Goal: Information Seeking & Learning: Learn about a topic

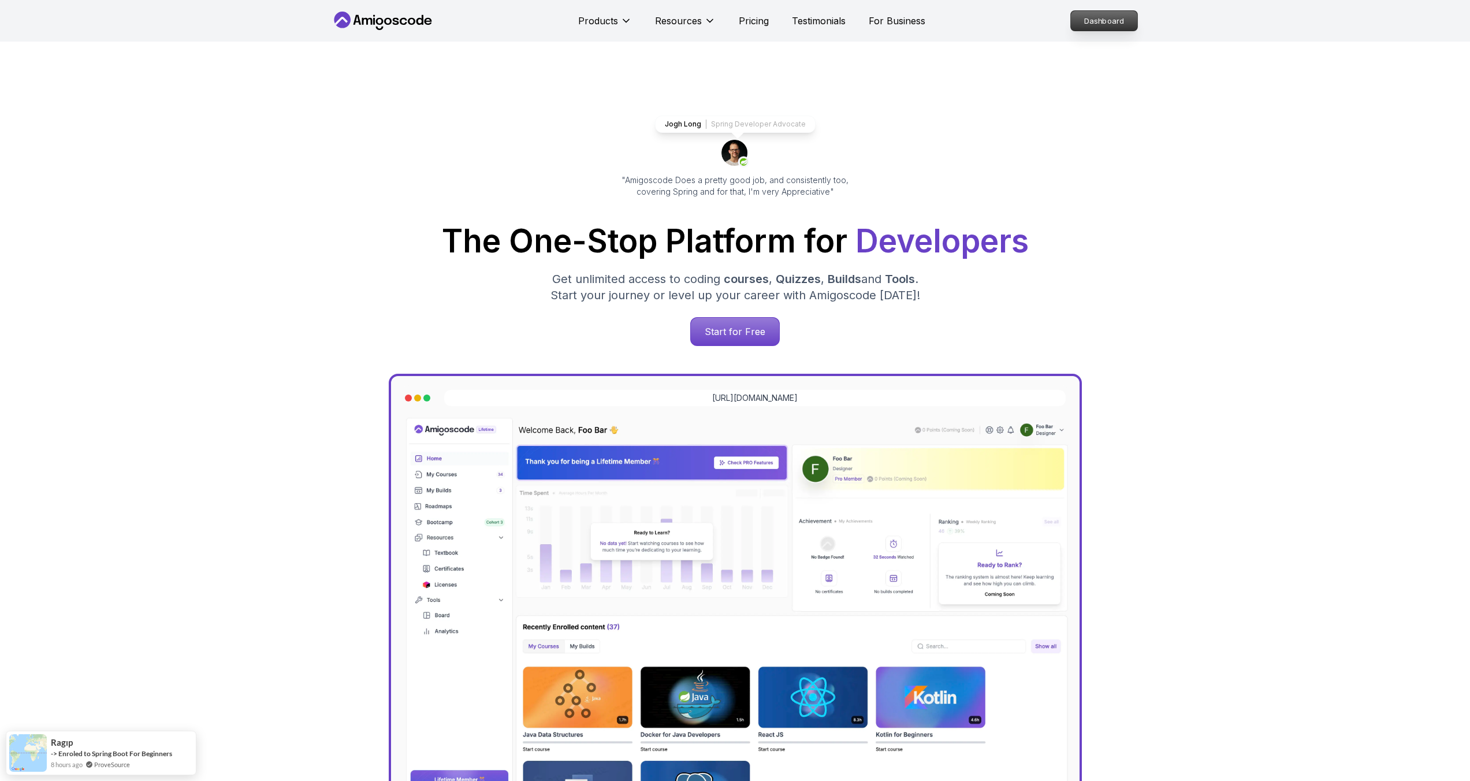
click at [1094, 24] on p "Dashboard" at bounding box center [1104, 21] width 66 height 20
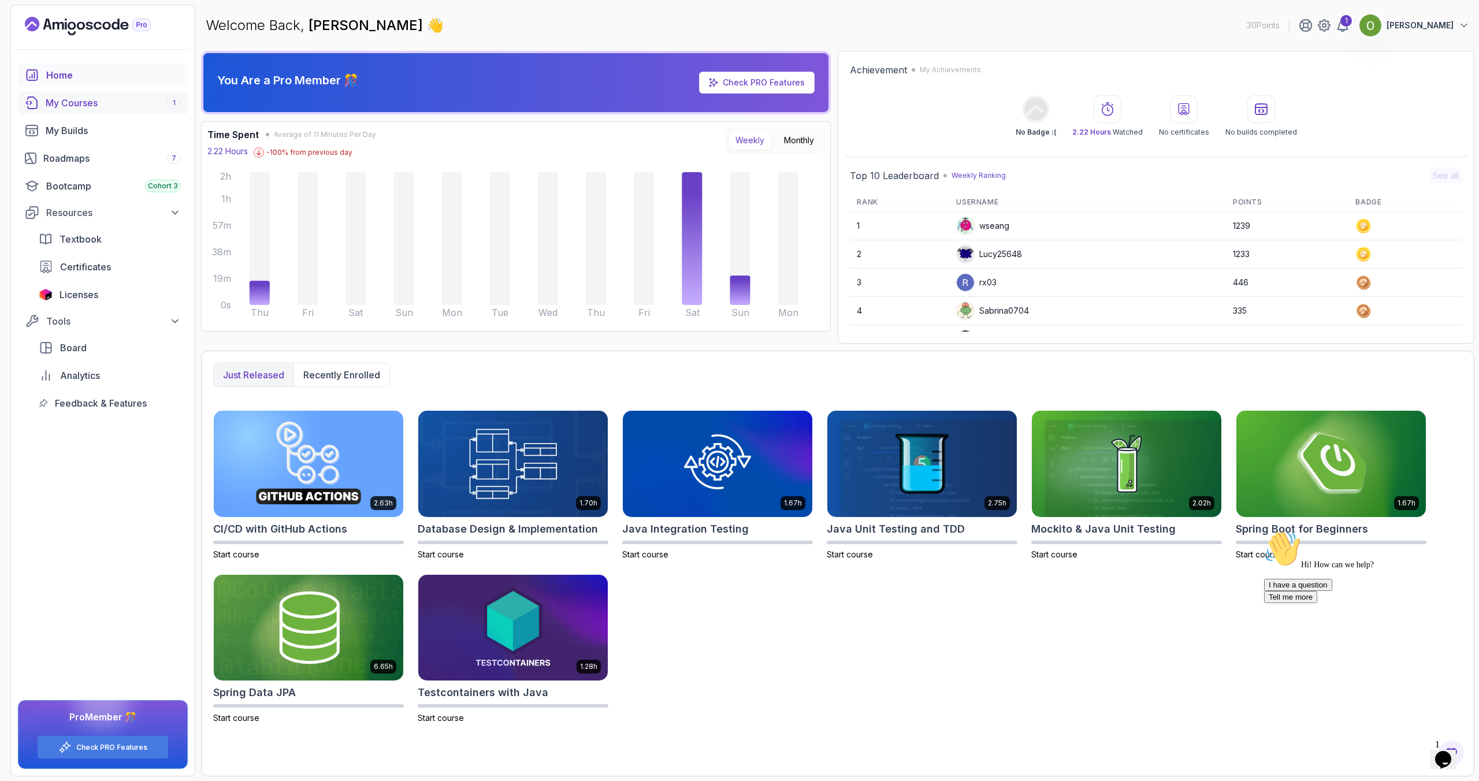
click at [82, 103] on div "My Courses 1" at bounding box center [113, 103] width 135 height 14
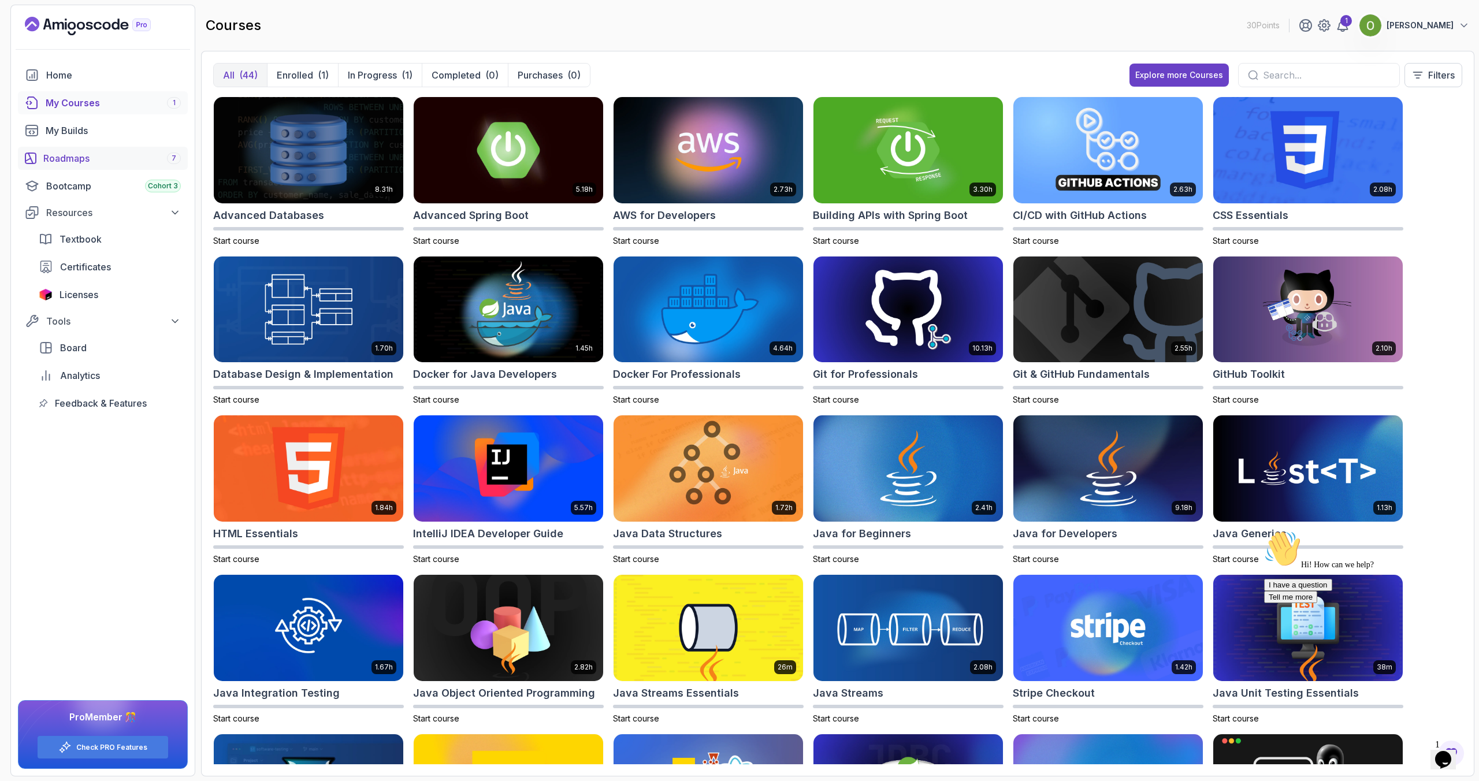
click at [75, 165] on link "Roadmaps 7" at bounding box center [103, 158] width 170 height 23
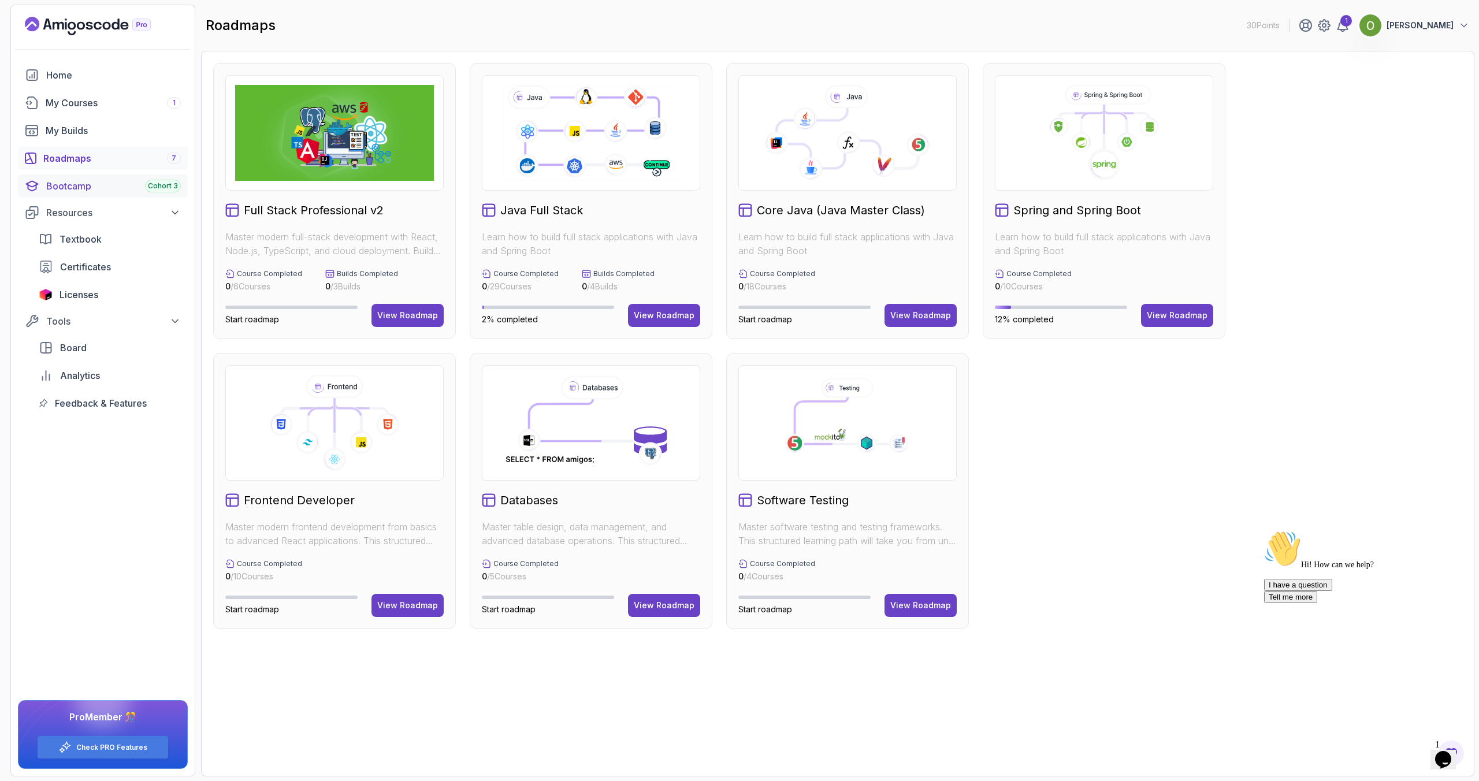
click at [146, 183] on div "Cohort 3" at bounding box center [163, 186] width 36 height 13
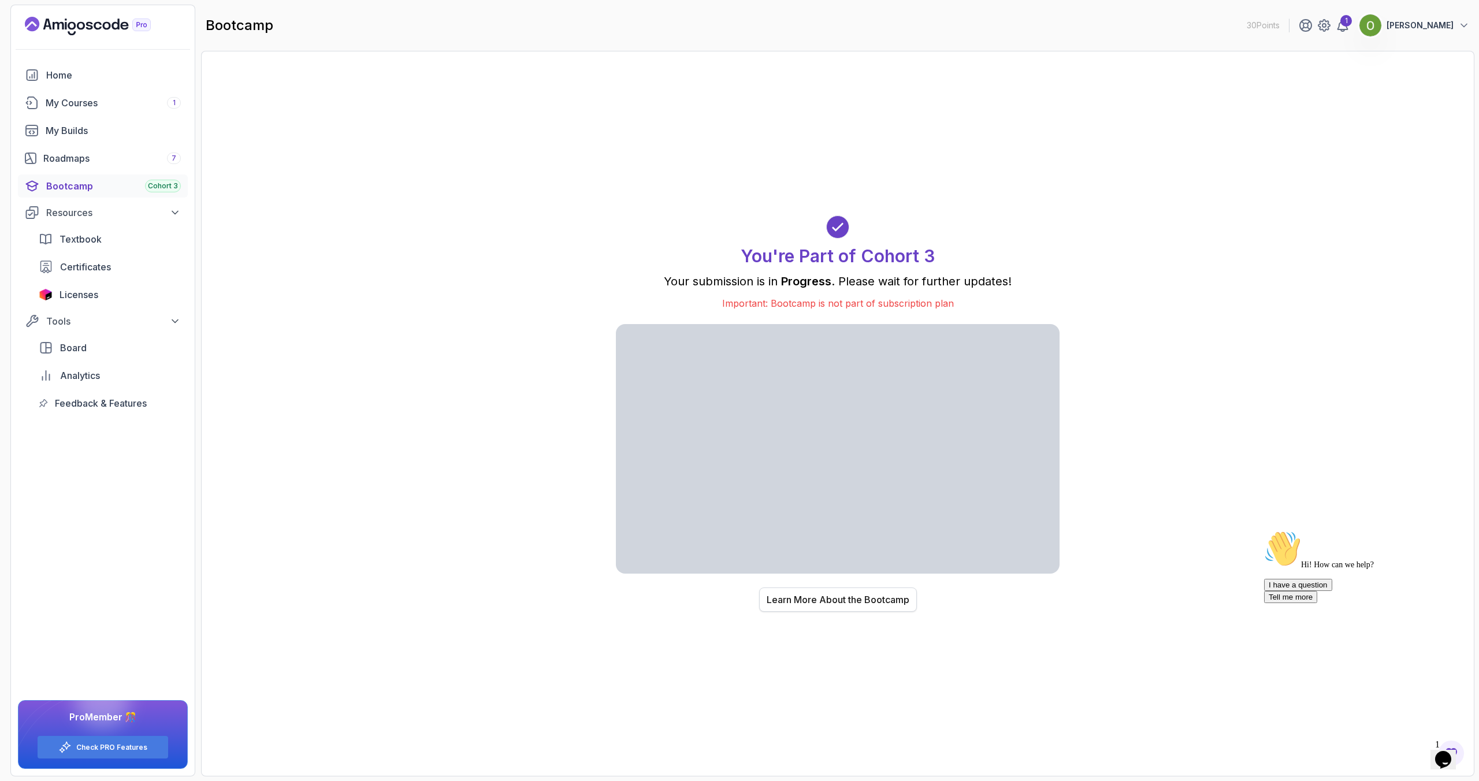
click at [842, 594] on div "Learn More About the Bootcamp" at bounding box center [838, 600] width 143 height 14
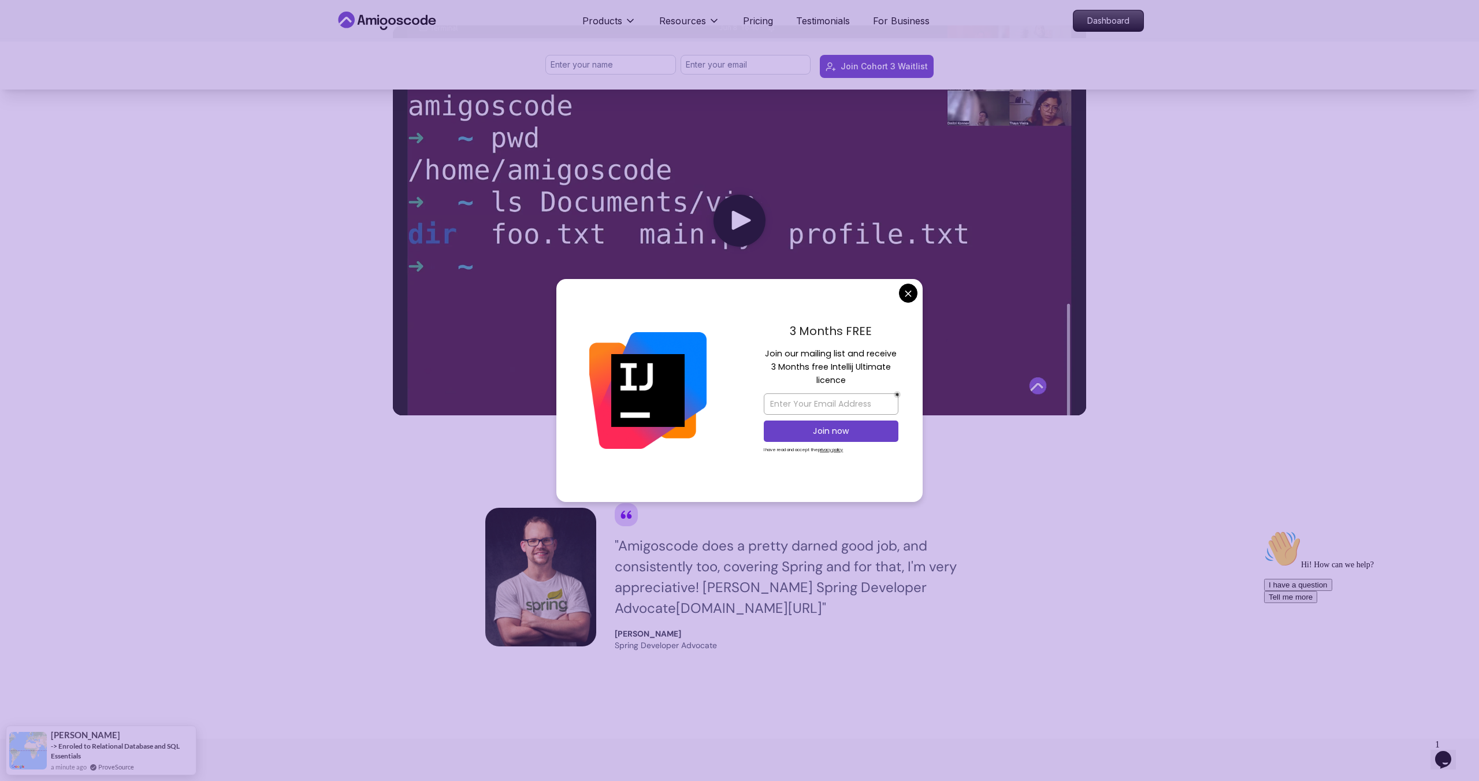
scroll to position [671, 0]
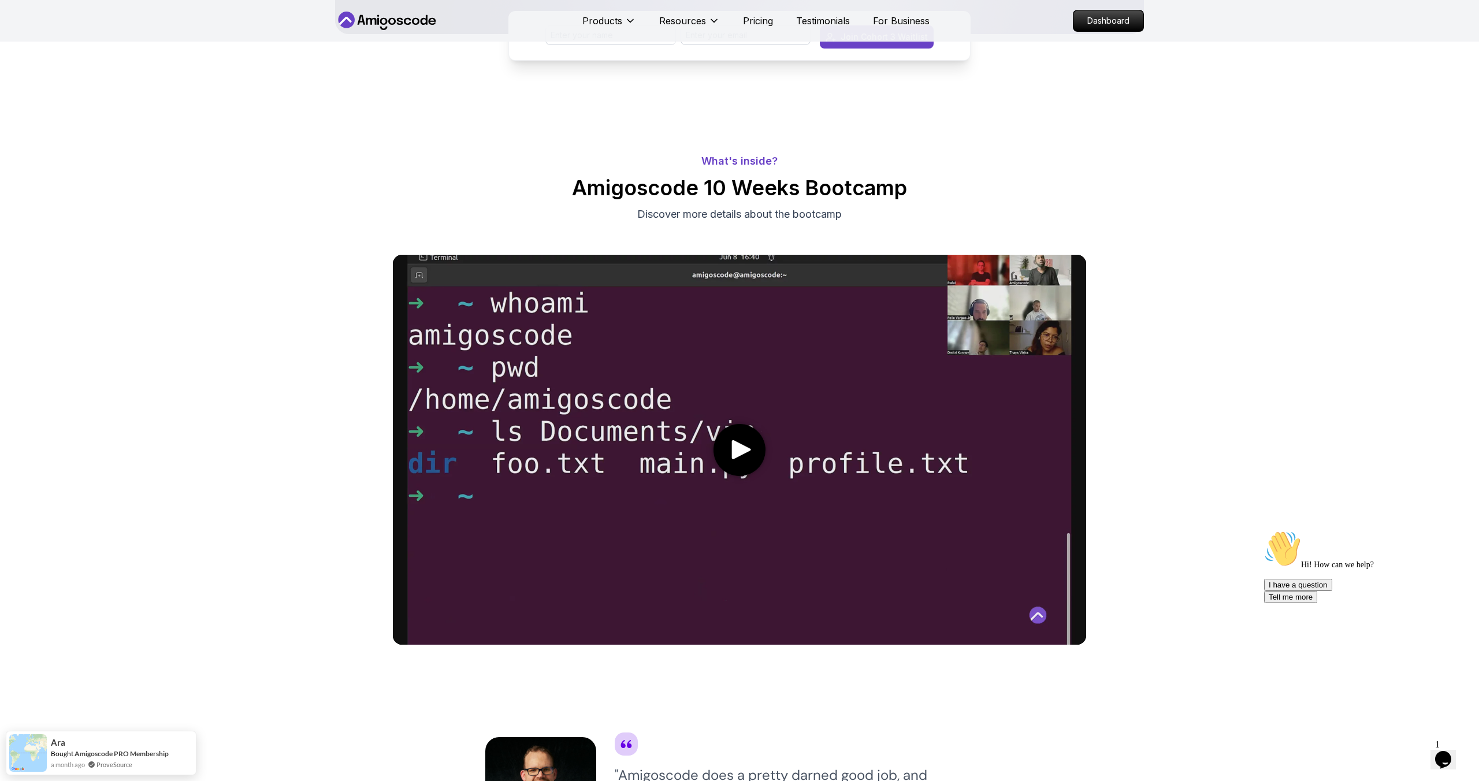
scroll to position [0, 0]
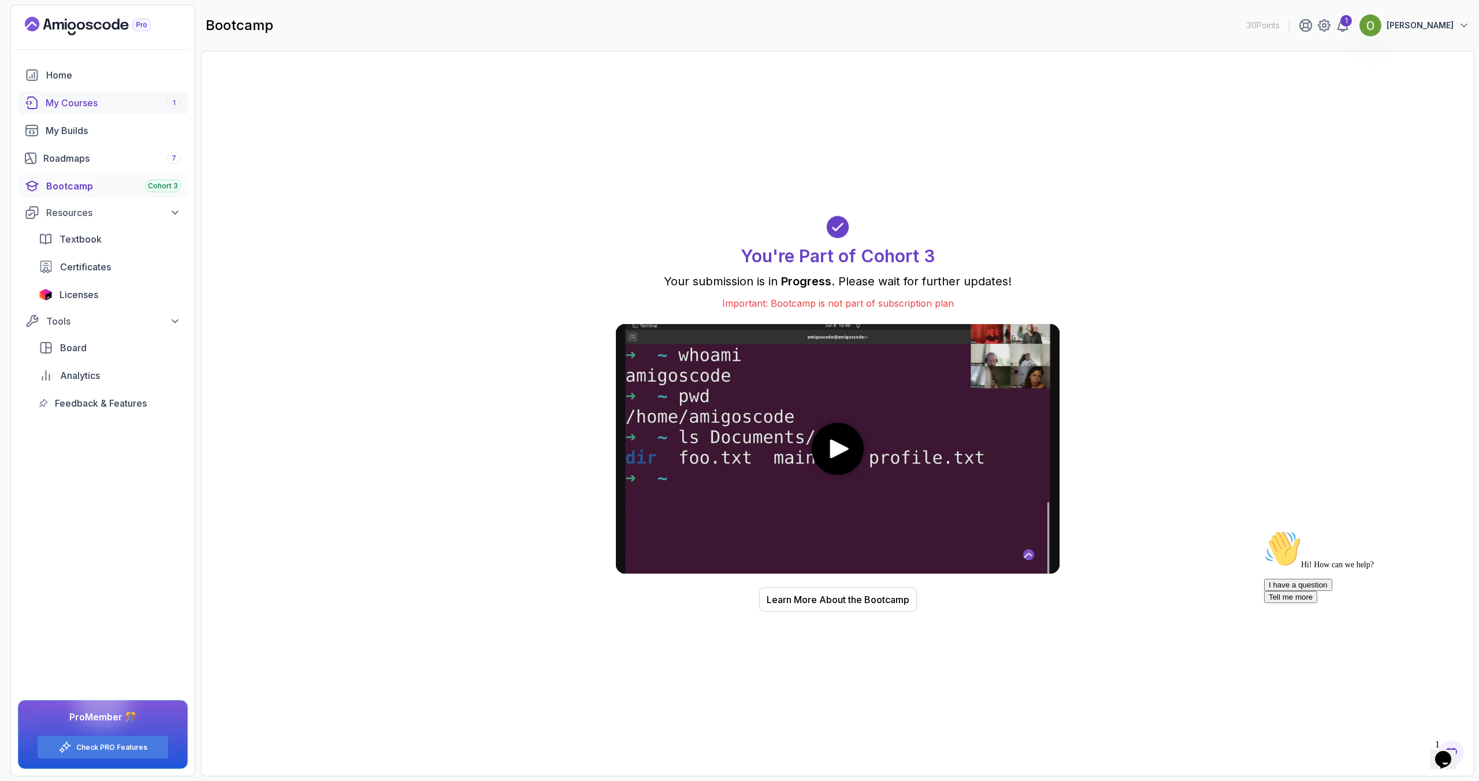
click at [66, 95] on link "My Courses 1" at bounding box center [103, 102] width 170 height 23
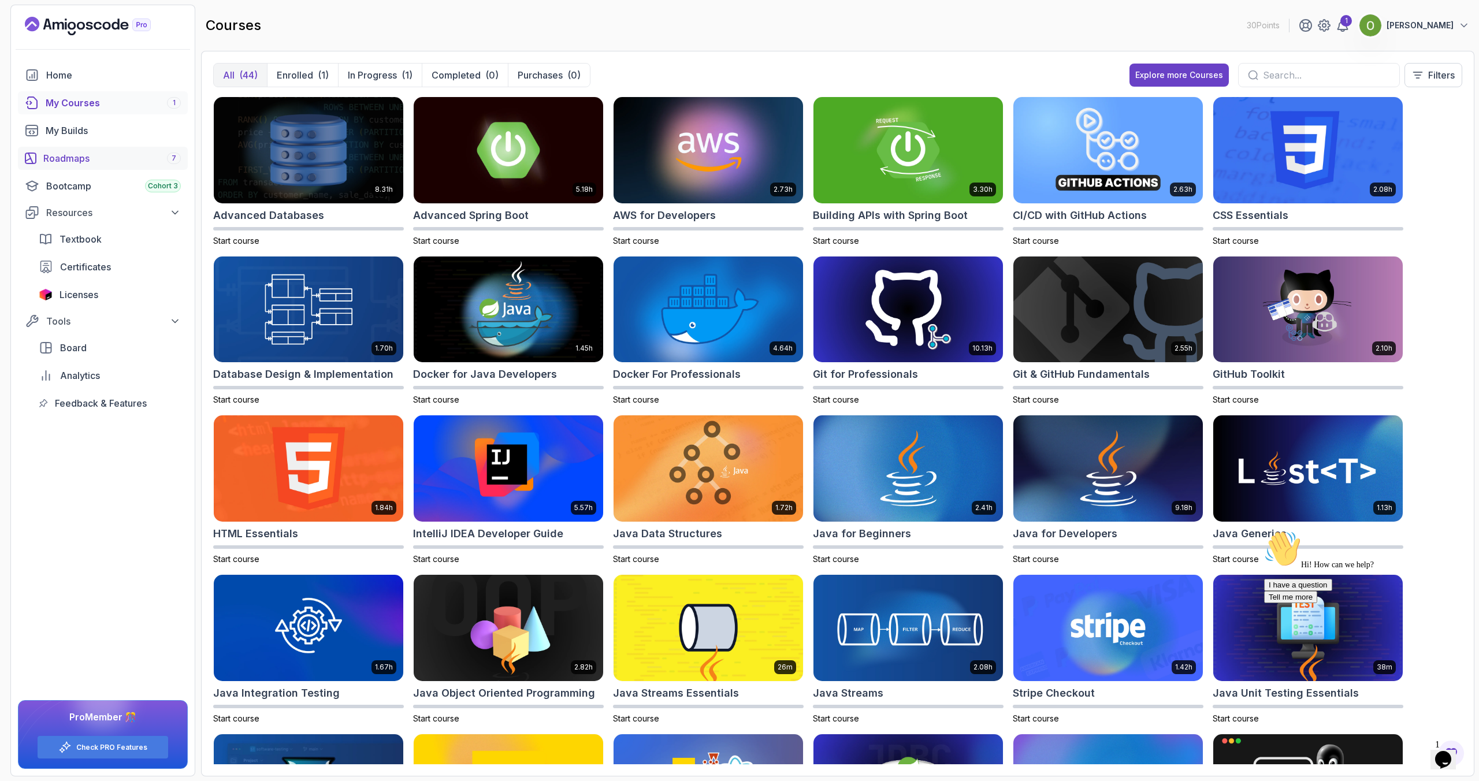
click at [68, 155] on div "Roadmaps 7" at bounding box center [111, 158] width 137 height 14
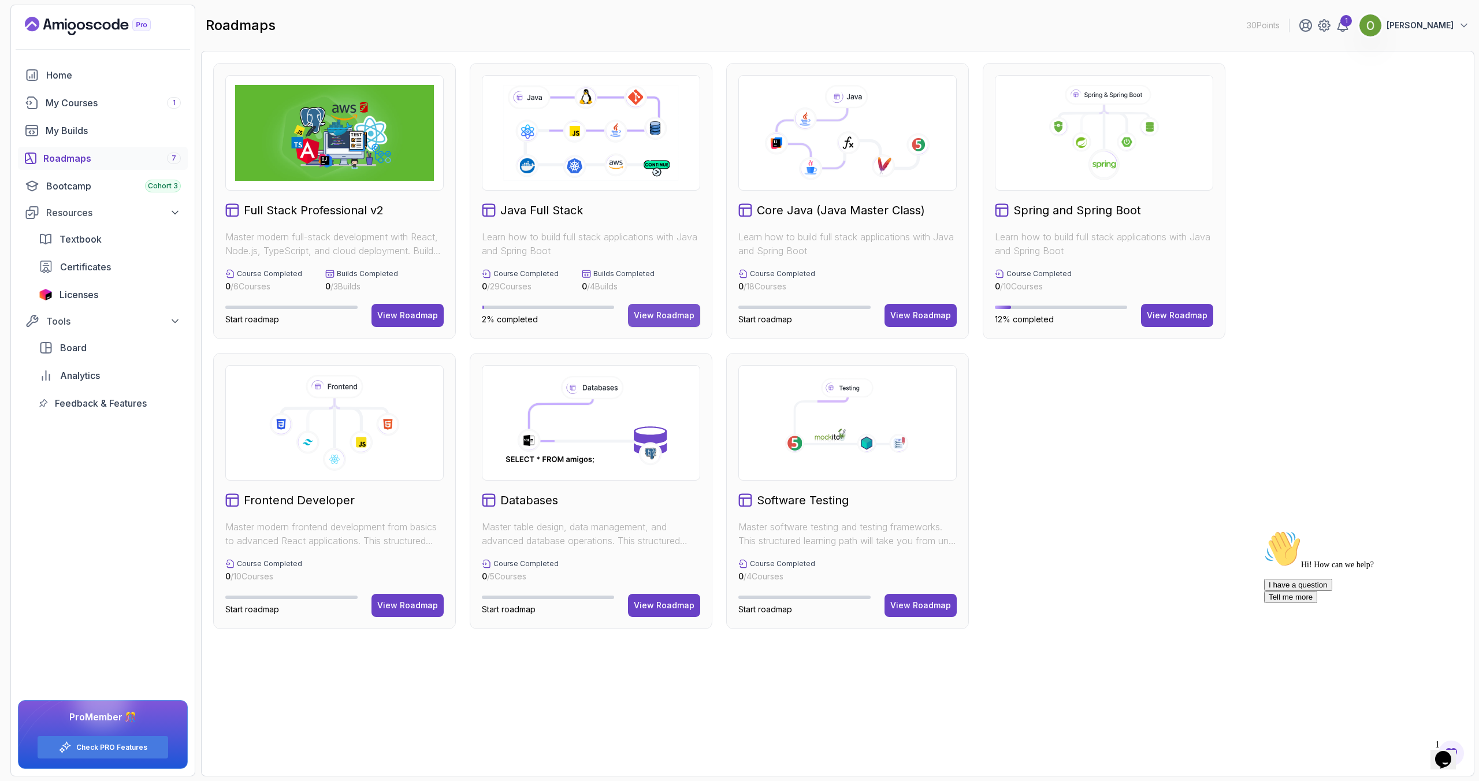
click at [663, 312] on div "View Roadmap" at bounding box center [664, 316] width 61 height 12
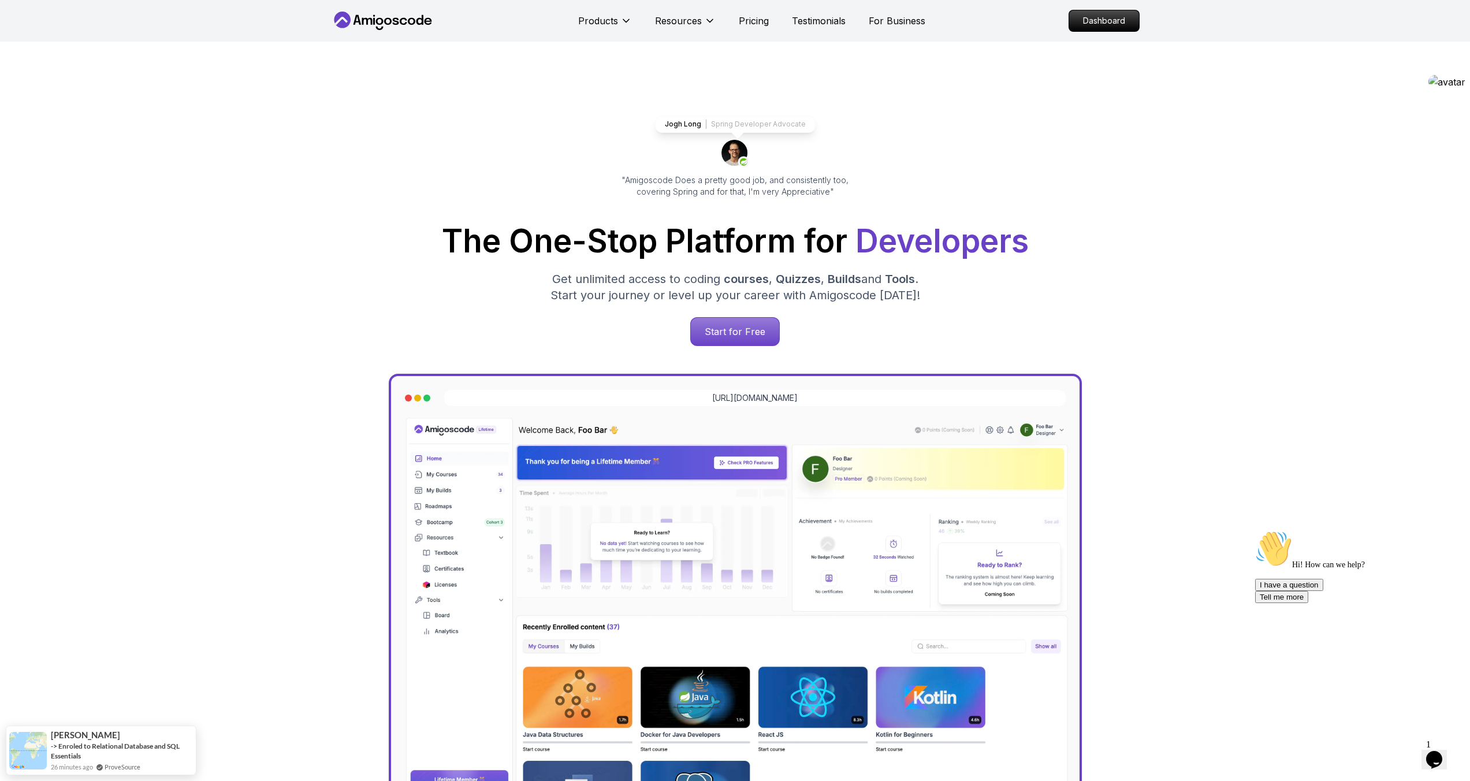
click at [1102, 25] on p "Dashboard" at bounding box center [1104, 21] width 66 height 20
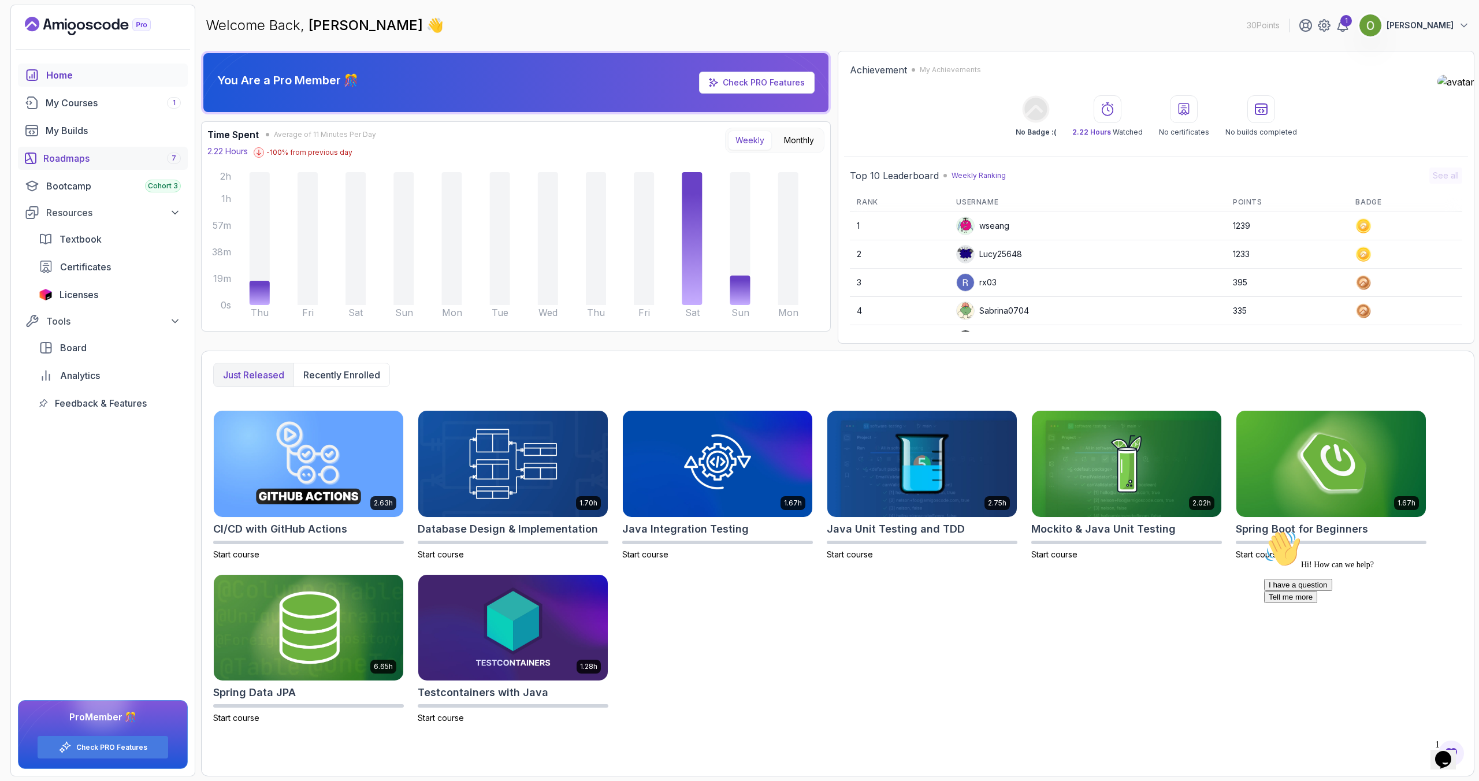
click at [123, 153] on div "Roadmaps 7" at bounding box center [111, 158] width 137 height 14
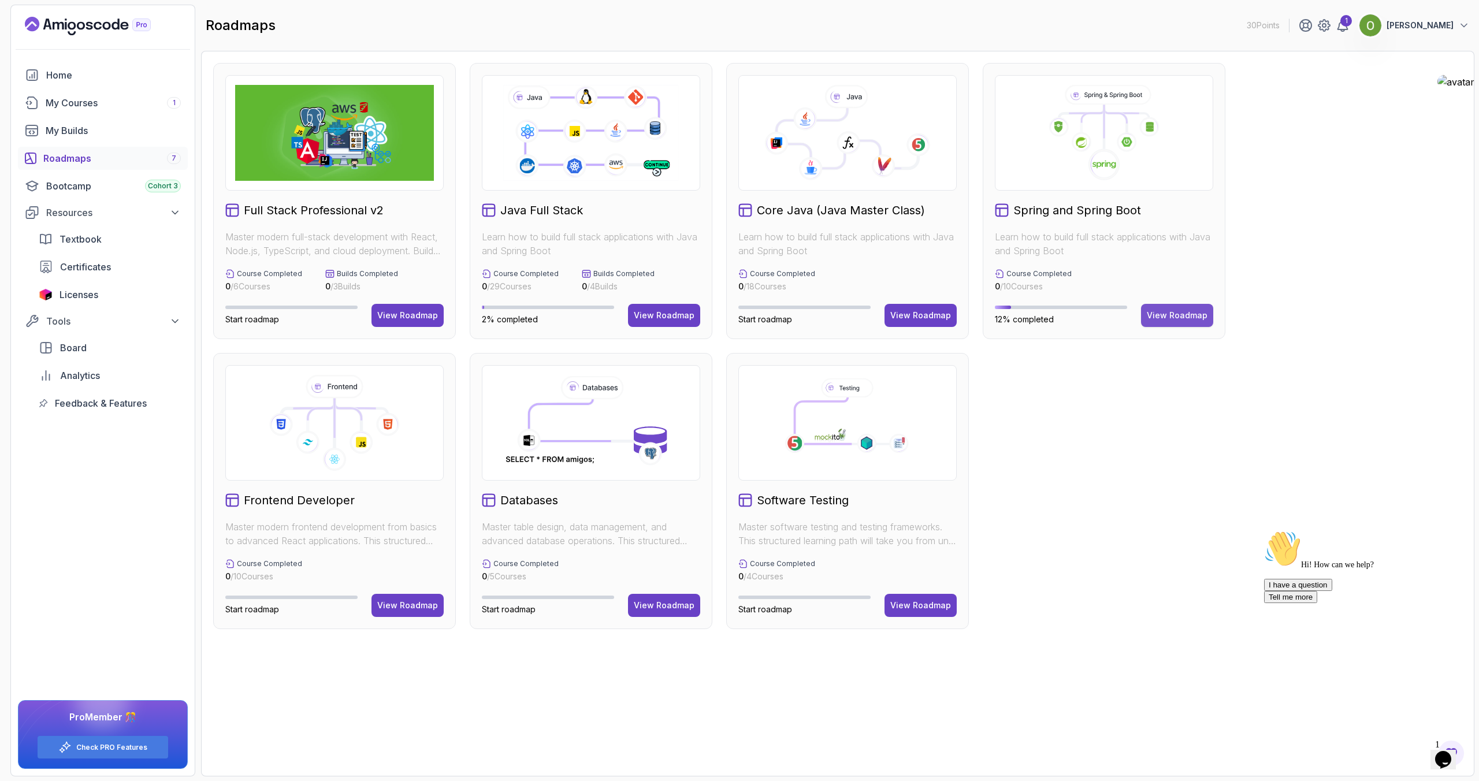
click at [1167, 308] on button "View Roadmap" at bounding box center [1177, 315] width 72 height 23
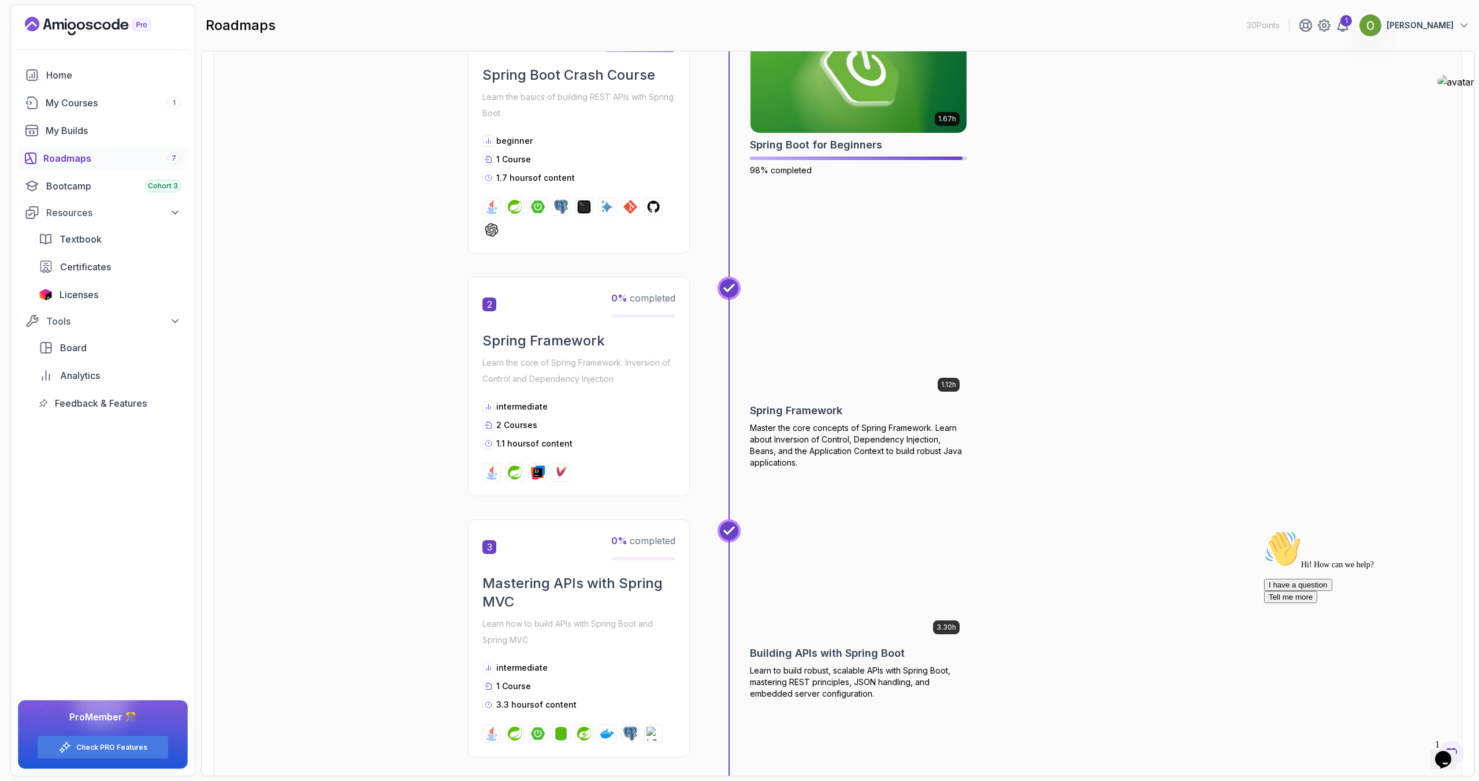
scroll to position [398, 0]
